Goal: Task Accomplishment & Management: Manage account settings

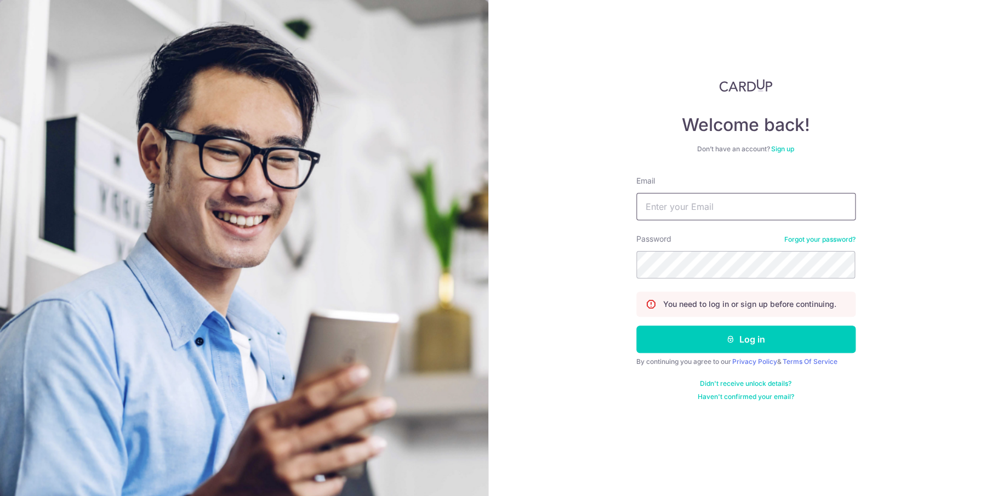
click at [680, 212] on input "Email" at bounding box center [745, 206] width 219 height 27
paste input "[PERSON_NAME][EMAIL_ADDRESS][DOMAIN_NAME]"
type input "[PERSON_NAME][EMAIL_ADDRESS][DOMAIN_NAME]"
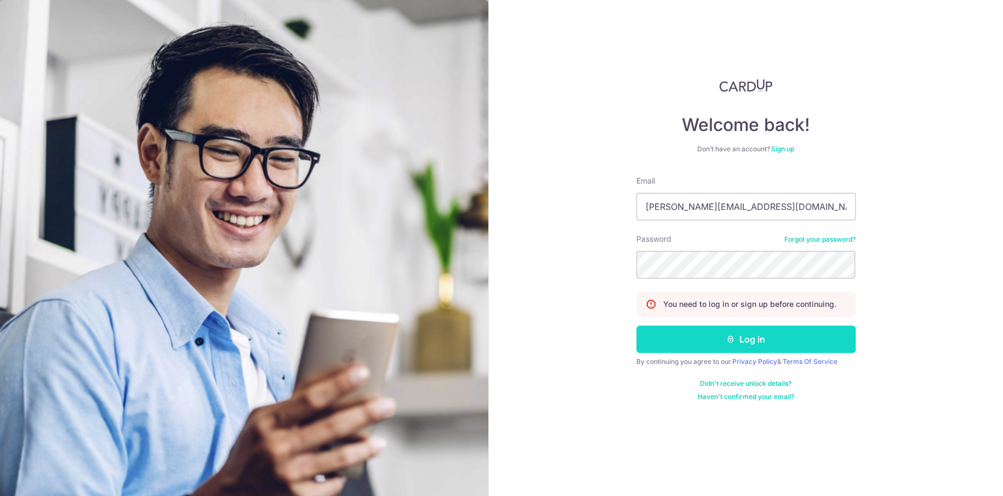
click at [726, 340] on icon "submit" at bounding box center [730, 339] width 9 height 9
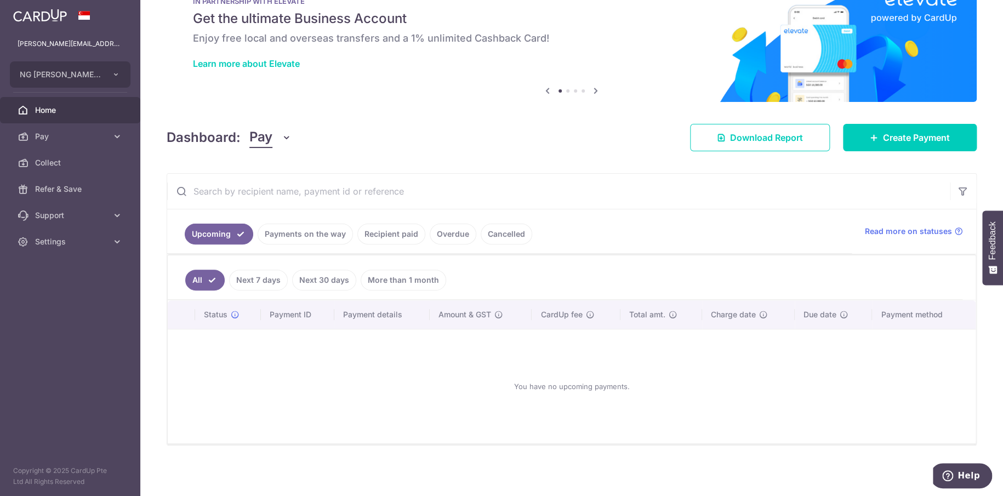
scroll to position [39, 0]
click at [300, 237] on link "Payments on the way" at bounding box center [305, 233] width 95 height 21
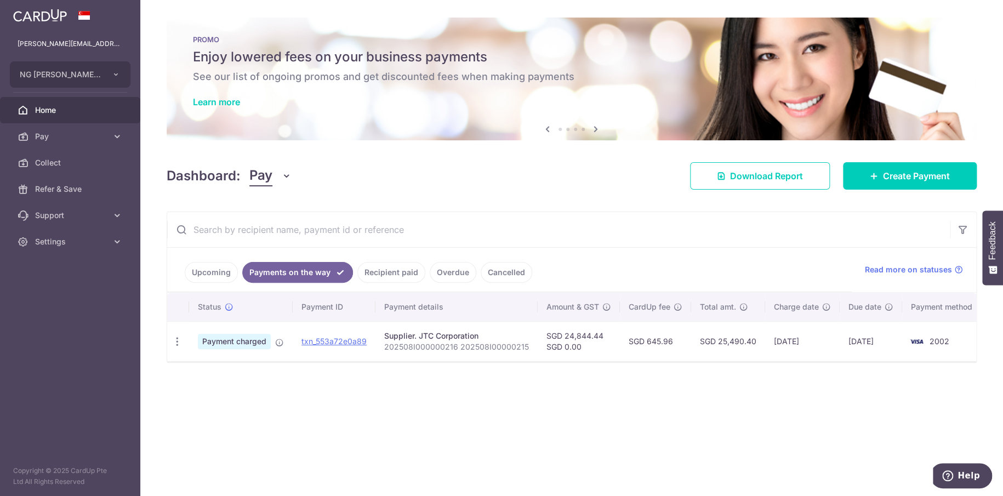
click at [397, 273] on link "Recipient paid" at bounding box center [391, 272] width 68 height 21
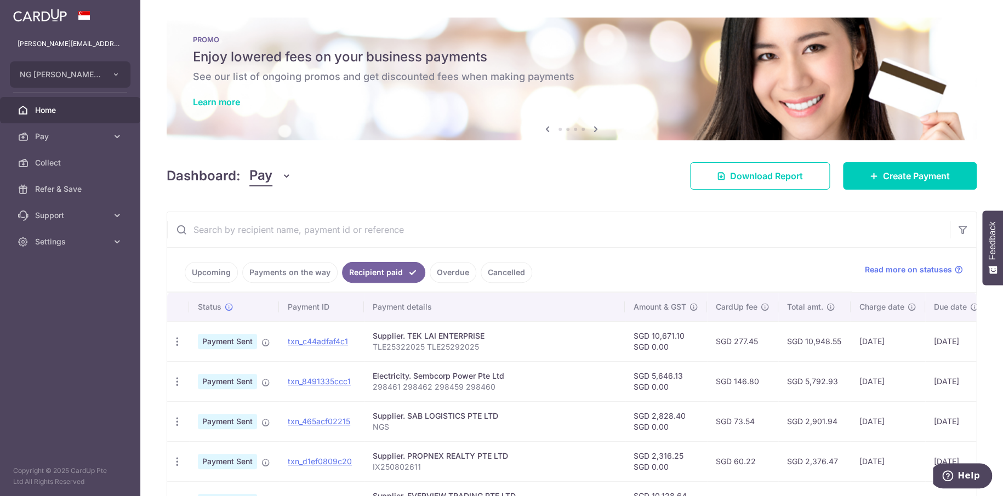
click at [460, 273] on link "Overdue" at bounding box center [453, 272] width 47 height 21
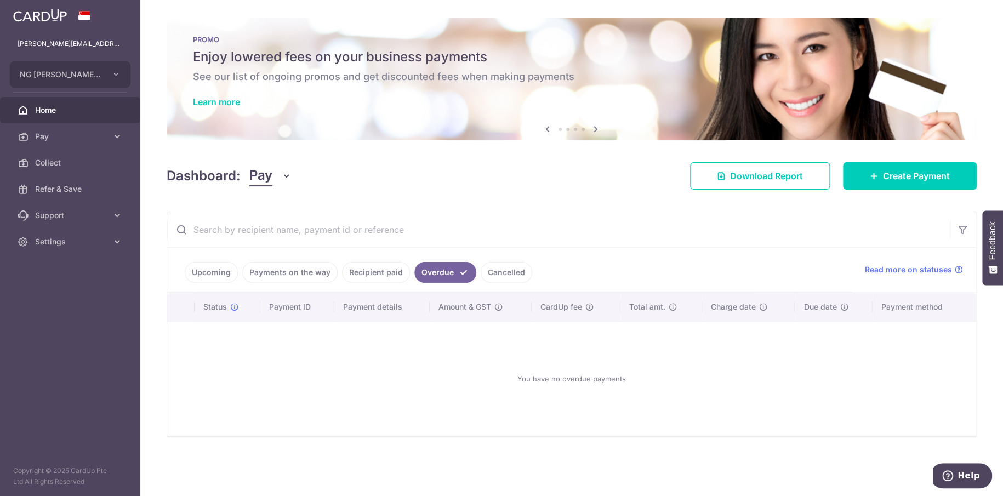
click at [389, 268] on link "Recipient paid" at bounding box center [376, 272] width 68 height 21
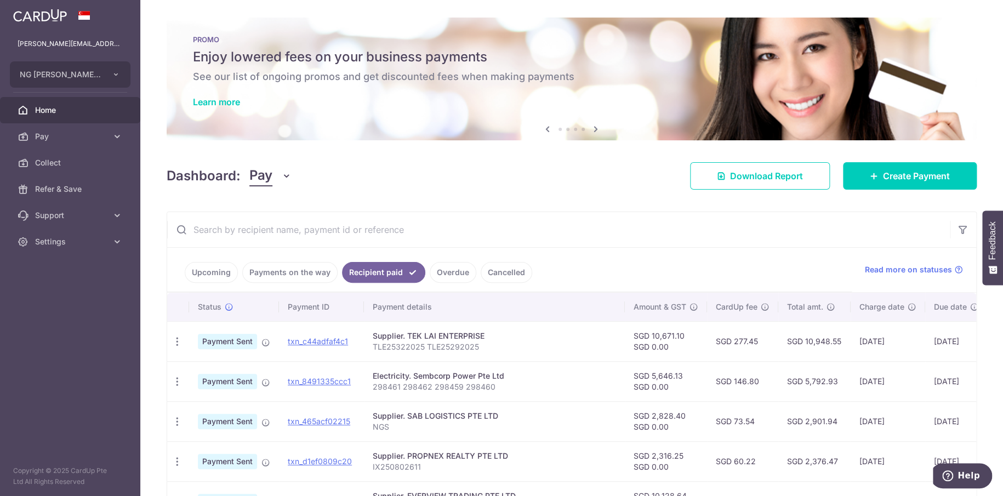
click at [314, 273] on link "Payments on the way" at bounding box center [289, 272] width 95 height 21
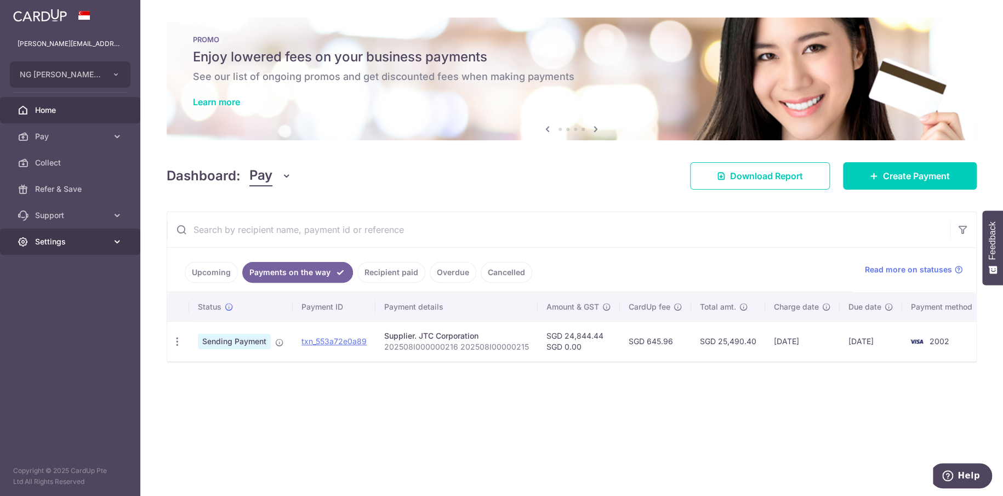
click at [109, 243] on link "Settings" at bounding box center [70, 242] width 140 height 26
click at [58, 291] on span "Logout" at bounding box center [71, 294] width 72 height 11
